Goal: Information Seeking & Learning: Learn about a topic

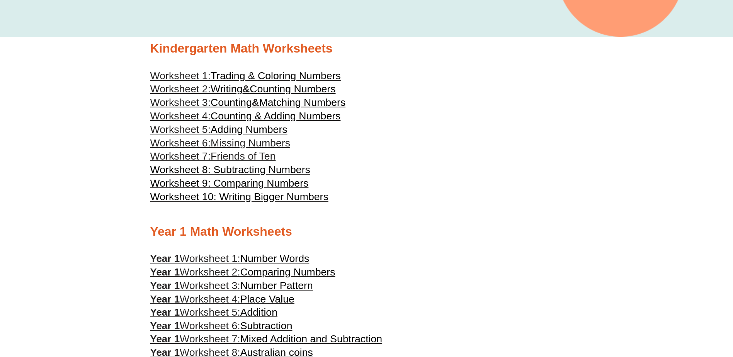
scroll to position [269, 0]
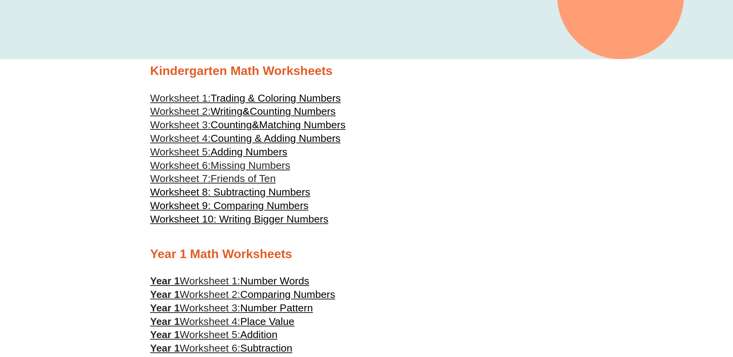
click at [324, 99] on span "Trading & Coloring Numbers" at bounding box center [276, 98] width 130 height 12
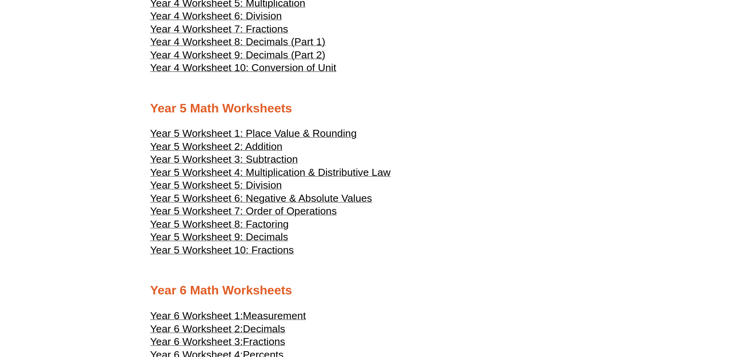
scroll to position [1189, 0]
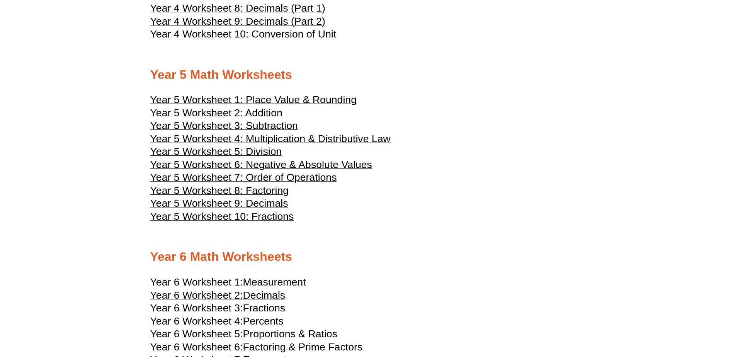
click at [277, 101] on span "Year 5 Worksheet 1: Place Value & Rounding" at bounding box center [253, 100] width 206 height 12
click at [216, 111] on span "Year 5 Worksheet 2: Addition" at bounding box center [216, 113] width 132 height 12
click at [246, 126] on span "Year 5 Worksheet 3: Subtraction" at bounding box center [224, 126] width 148 height 12
click at [269, 142] on span "Year 5 Worksheet 4: Multiplication & Distributive Law" at bounding box center [270, 139] width 240 height 12
click at [259, 150] on span "Year 5 Worksheet 5: Division" at bounding box center [216, 152] width 132 height 12
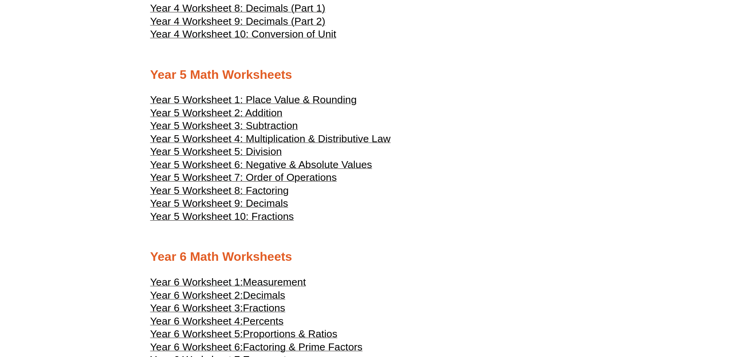
click at [280, 165] on span "Year 5 Worksheet 6: Negative & Absolute Values" at bounding box center [261, 165] width 222 height 12
click at [270, 177] on span "Year 5 Worksheet 7: Order of Operations" at bounding box center [243, 178] width 187 height 12
click at [268, 191] on span "Year 5 Worksheet 8: Factoring" at bounding box center [219, 191] width 139 height 12
click at [246, 203] on span "Year 5 Worksheet 9: Decimals" at bounding box center [219, 204] width 138 height 12
click at [265, 219] on span "Year 5 Worksheet 10: Fractions" at bounding box center [222, 217] width 144 height 12
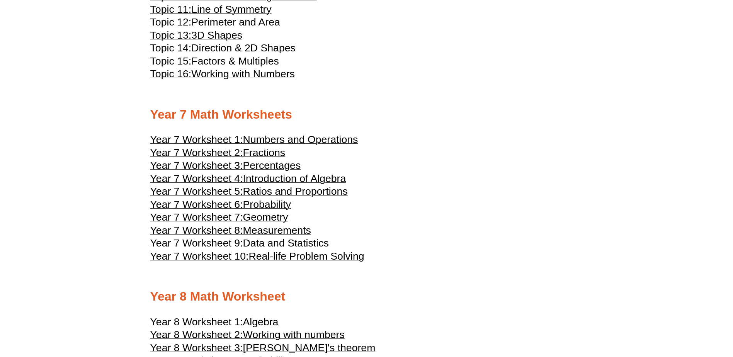
scroll to position [1850, 0]
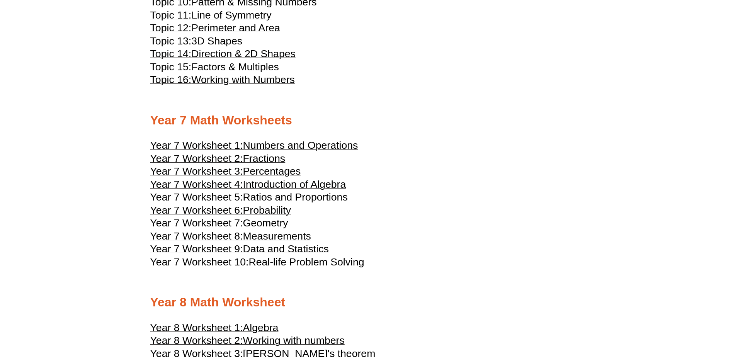
click at [287, 146] on span "Numbers and Operations" at bounding box center [300, 146] width 115 height 12
click at [263, 159] on span "Fractions" at bounding box center [264, 159] width 43 height 12
click at [276, 171] on span "Percentages" at bounding box center [272, 171] width 58 height 12
click at [293, 185] on span "Introduction of Algebra" at bounding box center [294, 185] width 103 height 12
click at [318, 198] on span "Ratios and Proportions" at bounding box center [295, 197] width 105 height 12
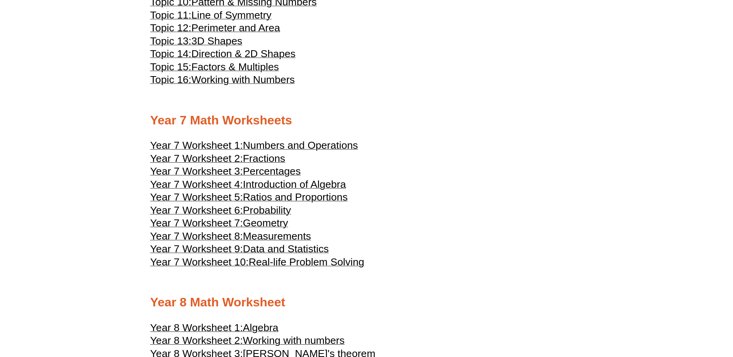
click at [275, 223] on span "Geometry" at bounding box center [265, 223] width 45 height 12
click at [271, 237] on span "Measurements" at bounding box center [277, 236] width 68 height 12
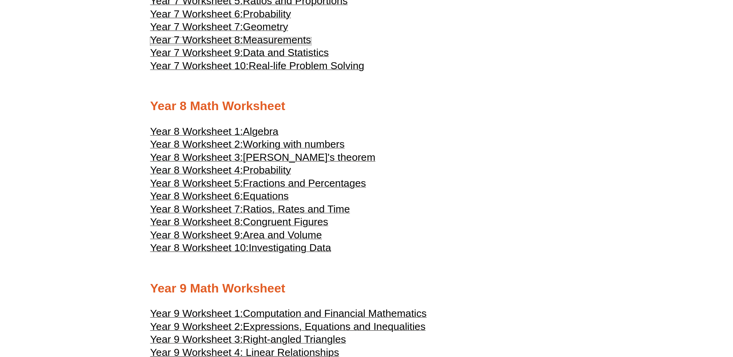
scroll to position [2041, 0]
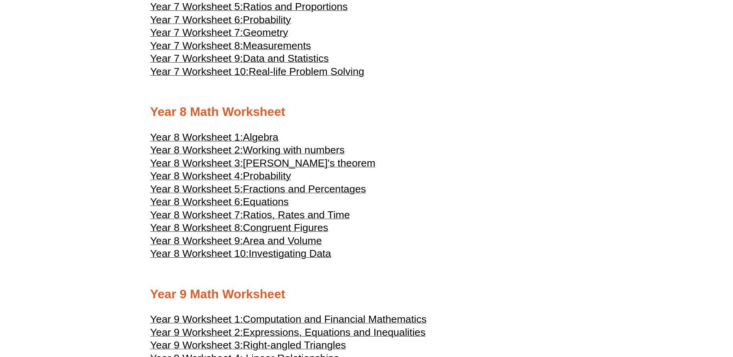
click at [264, 138] on span "Algebra" at bounding box center [261, 137] width 36 height 12
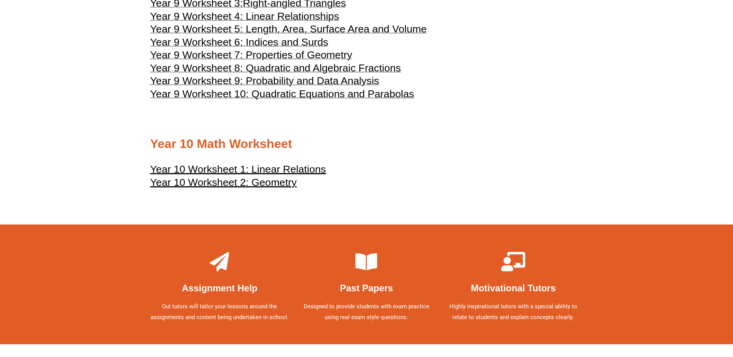
scroll to position [2405, 0]
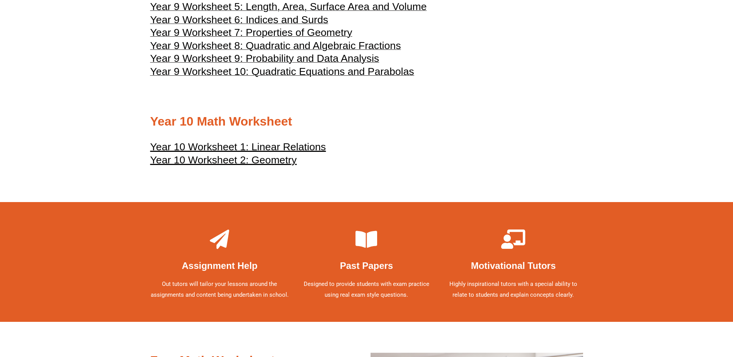
click at [302, 150] on u "Year 10 Worksheet 1: Linear Relations" at bounding box center [238, 147] width 176 height 12
click at [221, 164] on u "Year 10 Worksheet 2: Geometry" at bounding box center [223, 160] width 147 height 12
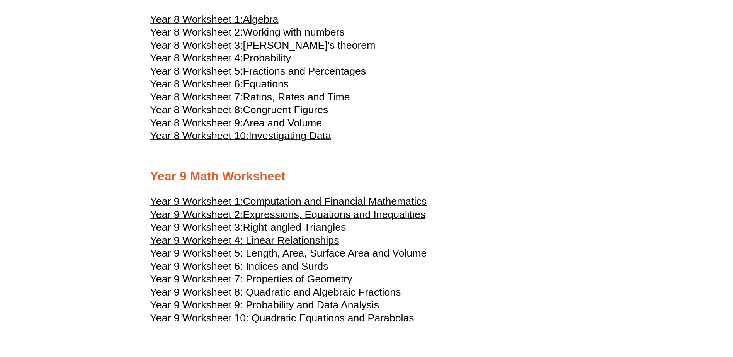
scroll to position [2220, 0]
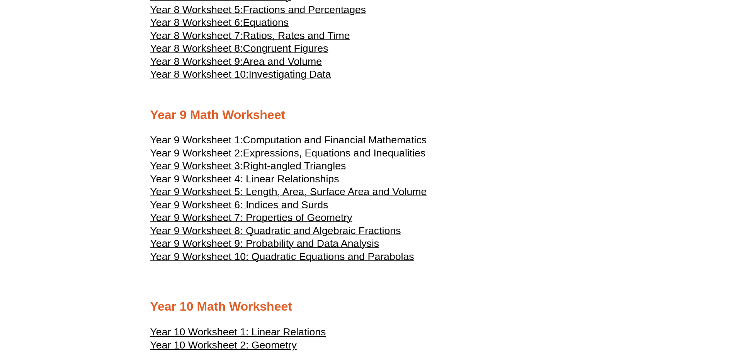
click at [368, 136] on span "Computation and Financial Mathematics" at bounding box center [335, 140] width 184 height 12
click at [309, 204] on span "Year 9 Worksheet 6: Indices and Surds" at bounding box center [239, 205] width 178 height 12
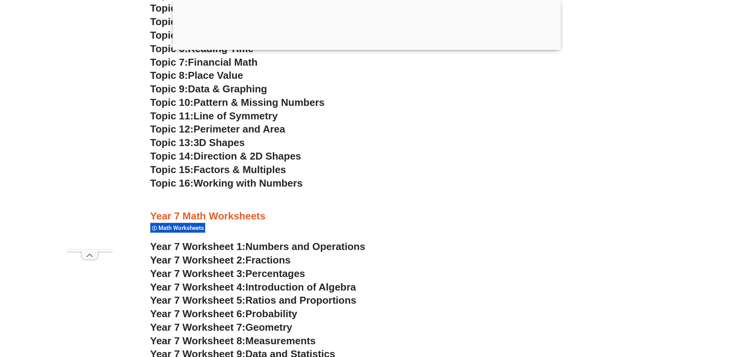
scroll to position [2108, 0]
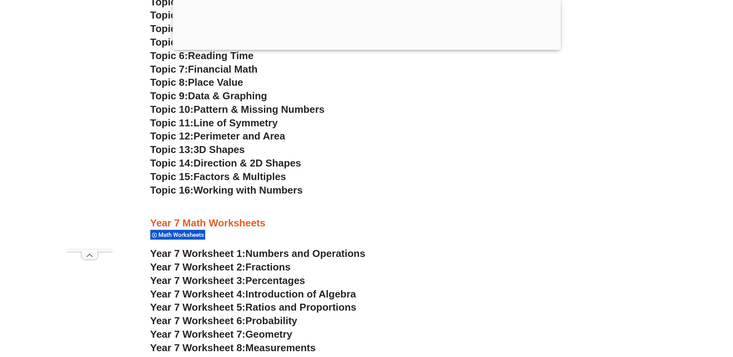
click at [330, 257] on span "Numbers and Operations" at bounding box center [306, 254] width 120 height 12
